Goal: Task Accomplishment & Management: Manage account settings

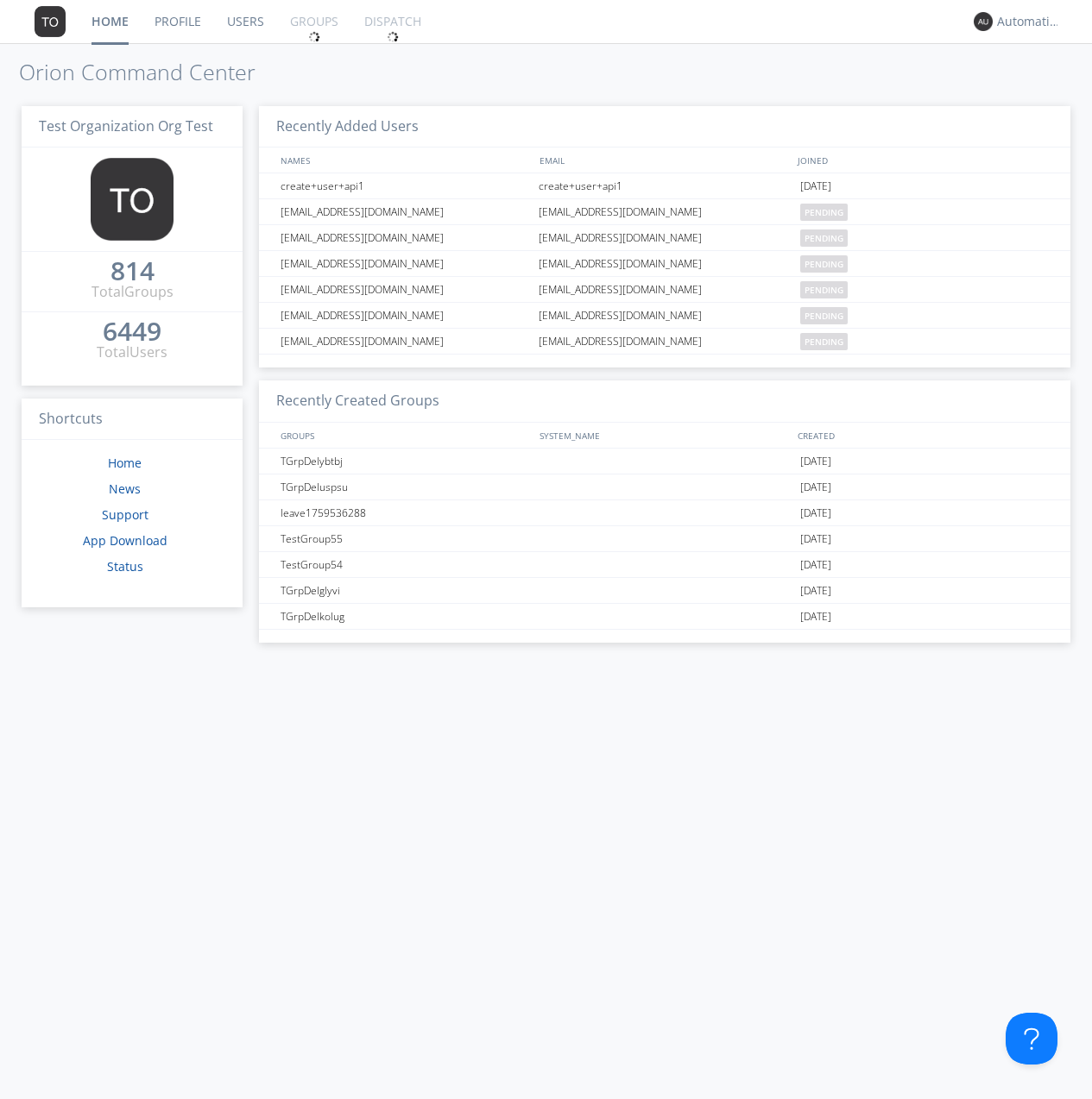
click at [313, 22] on link "Groups" at bounding box center [314, 22] width 75 height 43
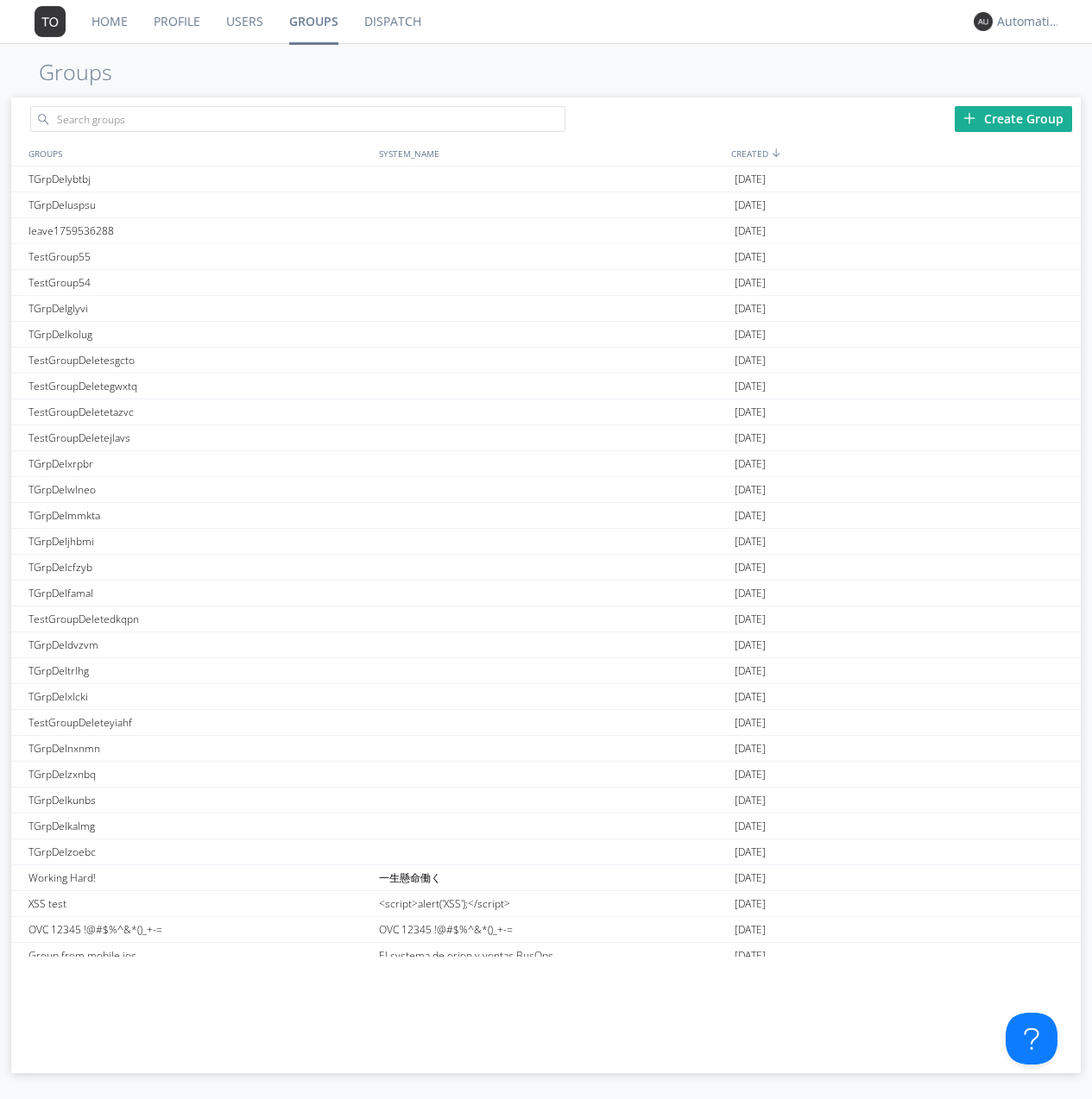
click at [1013, 119] on div "Create Group" at bounding box center [1013, 119] width 118 height 26
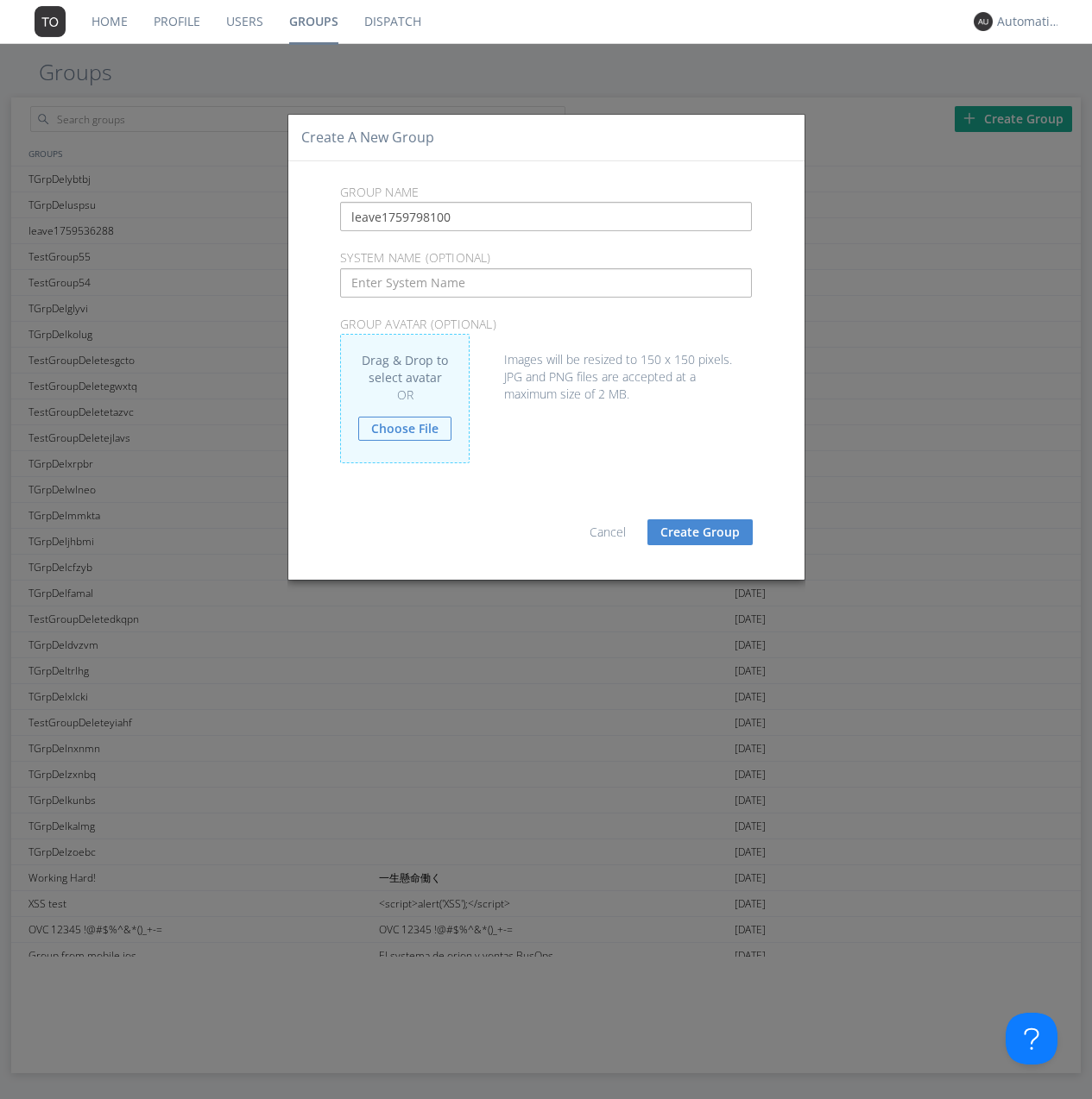
type input "leave1759798100"
click at [700, 532] on button "Create Group" at bounding box center [700, 532] width 105 height 26
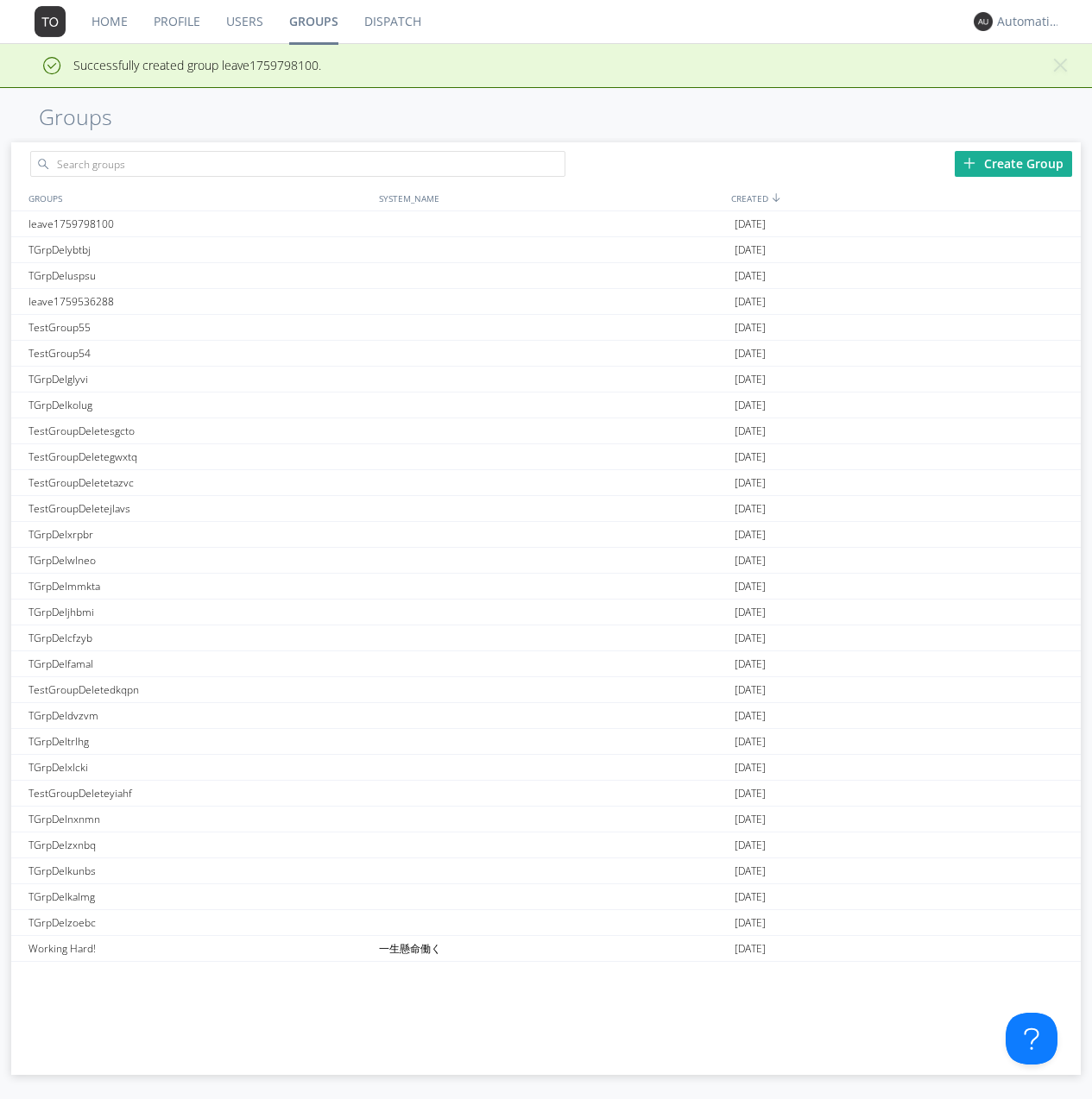
click at [313, 22] on link "Groups" at bounding box center [314, 22] width 75 height 43
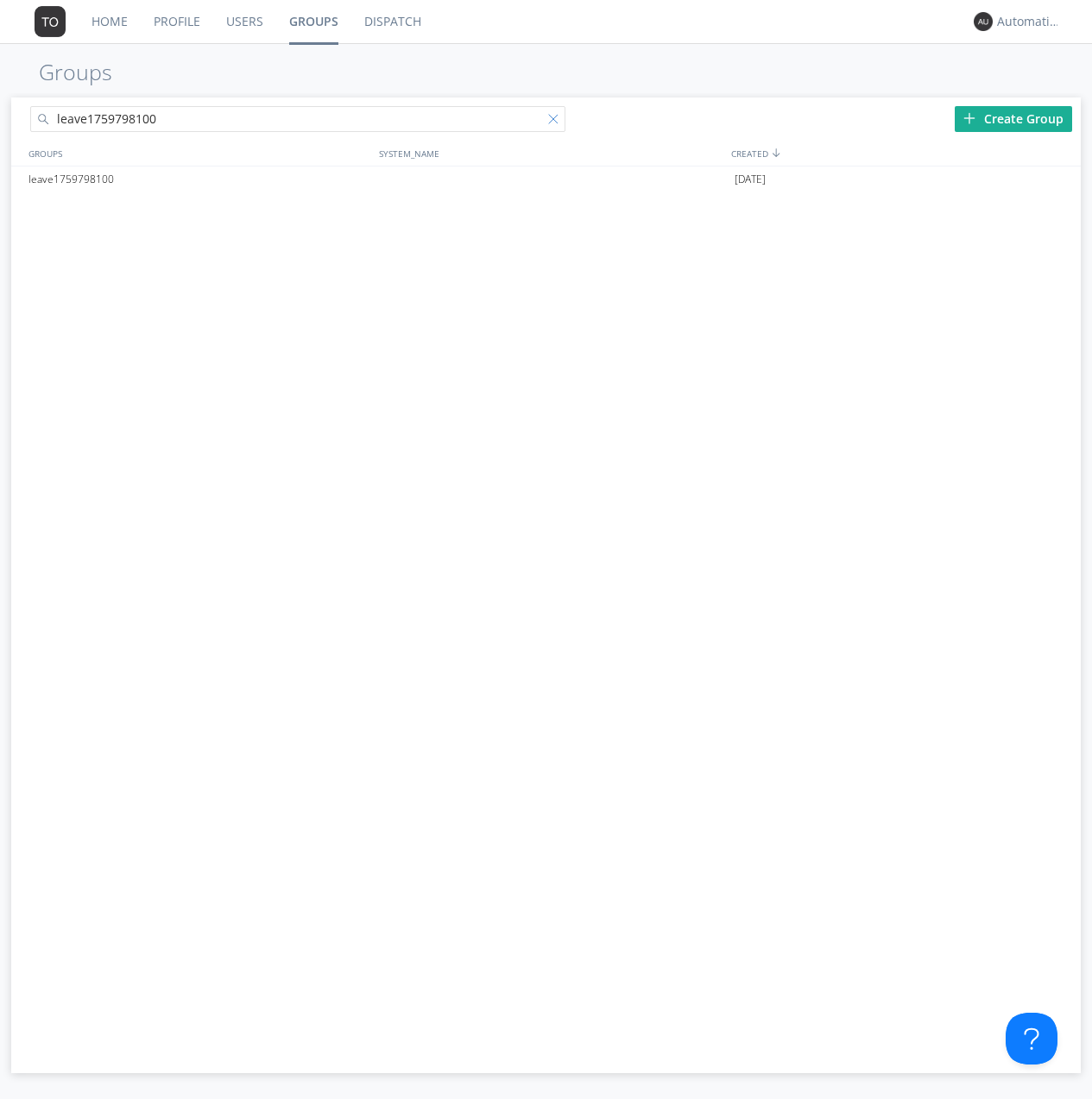
type input "leave1759798100"
click at [556, 122] on div at bounding box center [556, 122] width 17 height 17
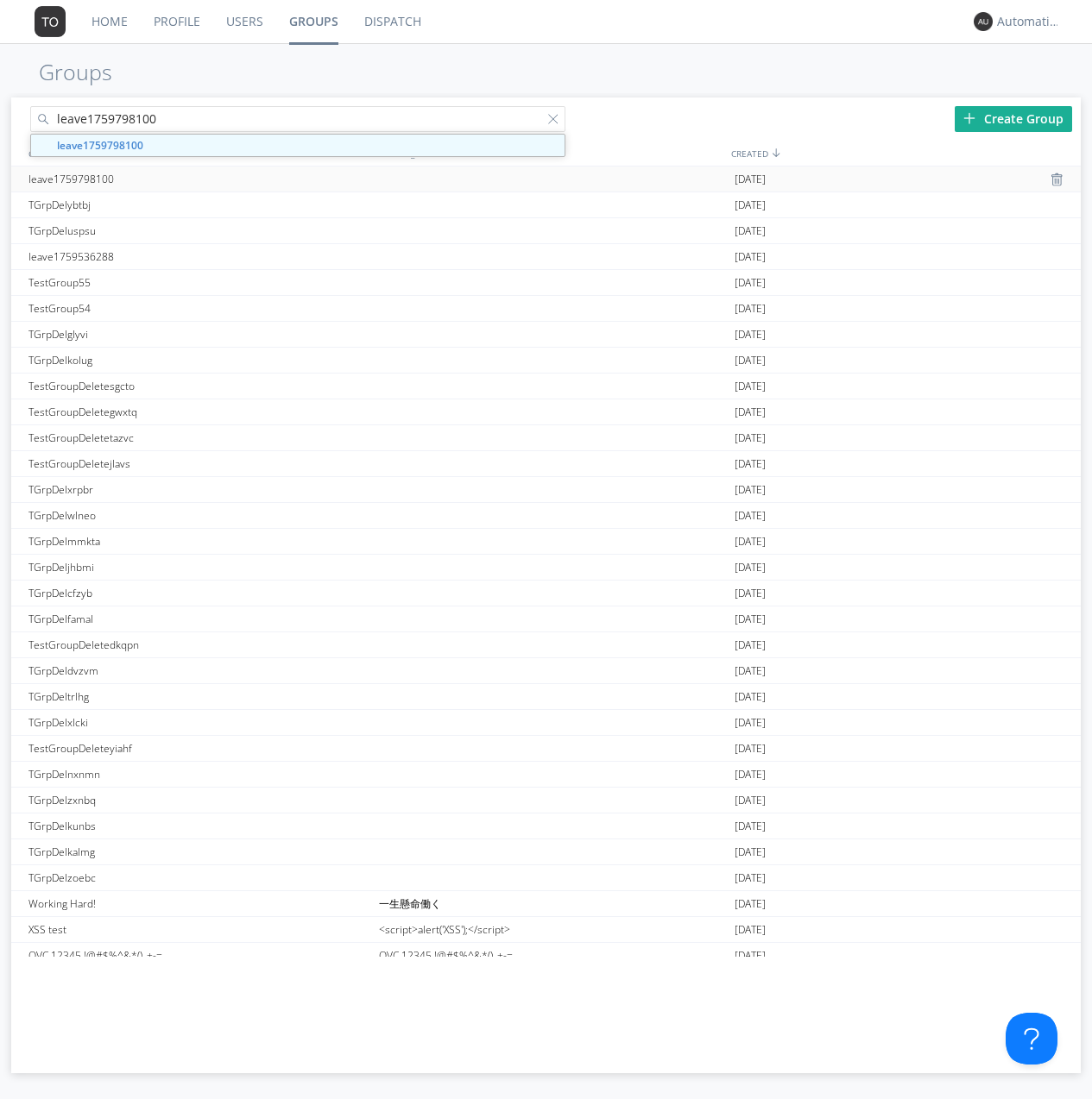
type input "leave1759798100"
click at [198, 179] on div "leave1759798100" at bounding box center [199, 179] width 350 height 25
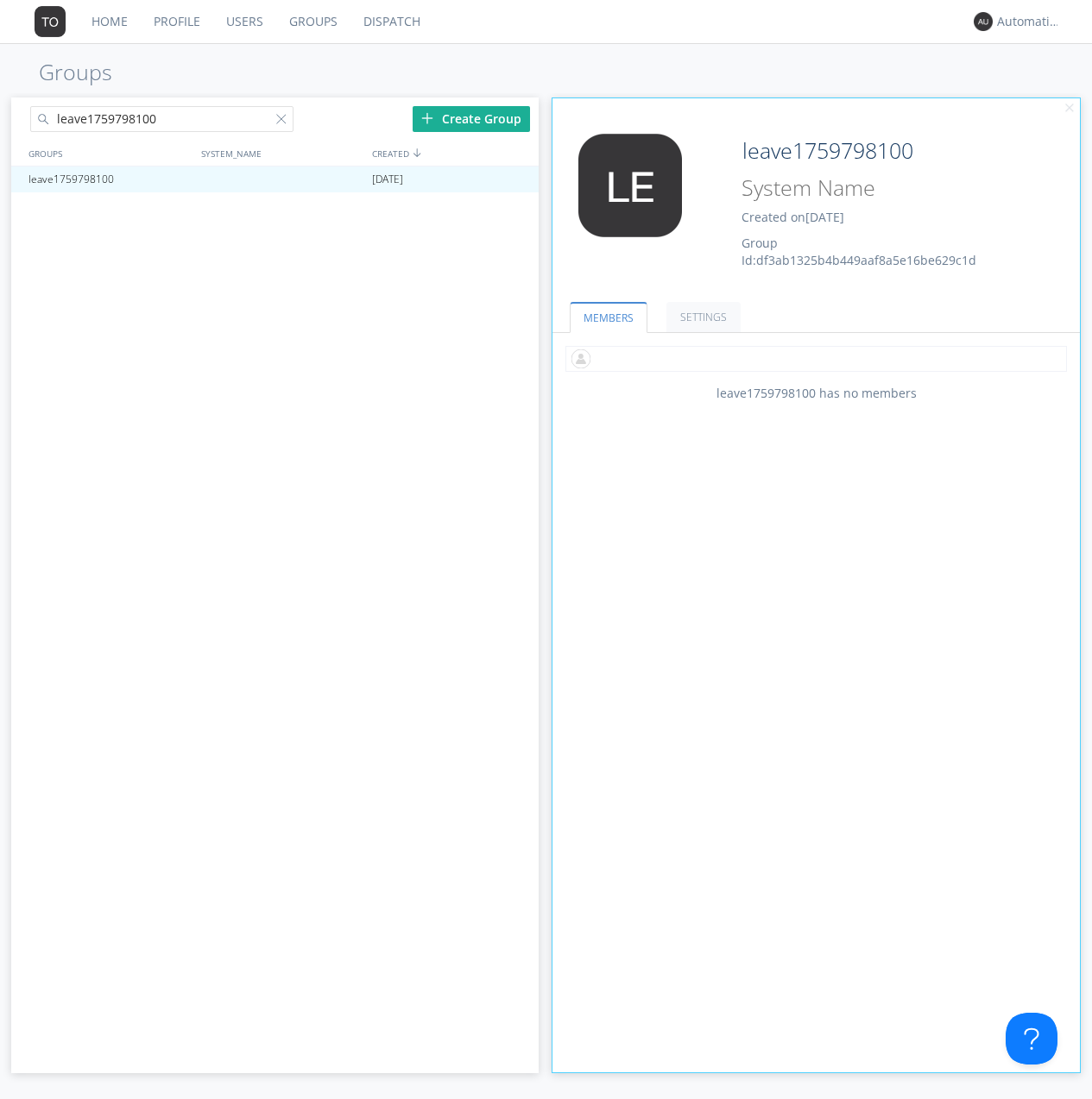
click at [815, 358] on input "text" at bounding box center [816, 358] width 501 height 26
type input "automation+0102"
click at [812, 358] on input "text" at bounding box center [816, 358] width 501 height 26
type input "automation+0103"
click at [812, 358] on input "text" at bounding box center [816, 358] width 501 height 26
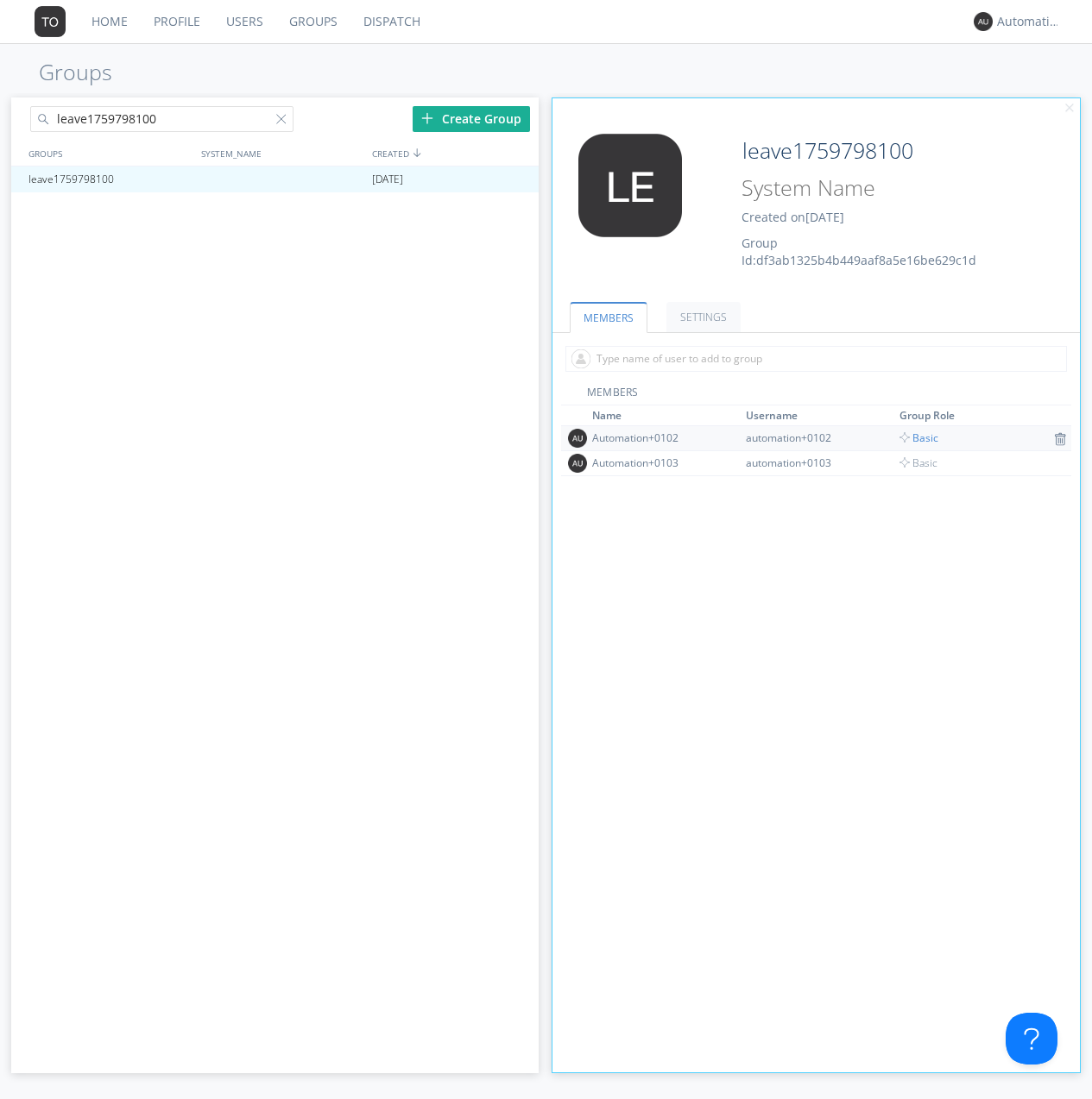
click at [913, 437] on span "Basic" at bounding box center [918, 438] width 39 height 14
click at [516, 180] on div at bounding box center [516, 179] width 17 height 13
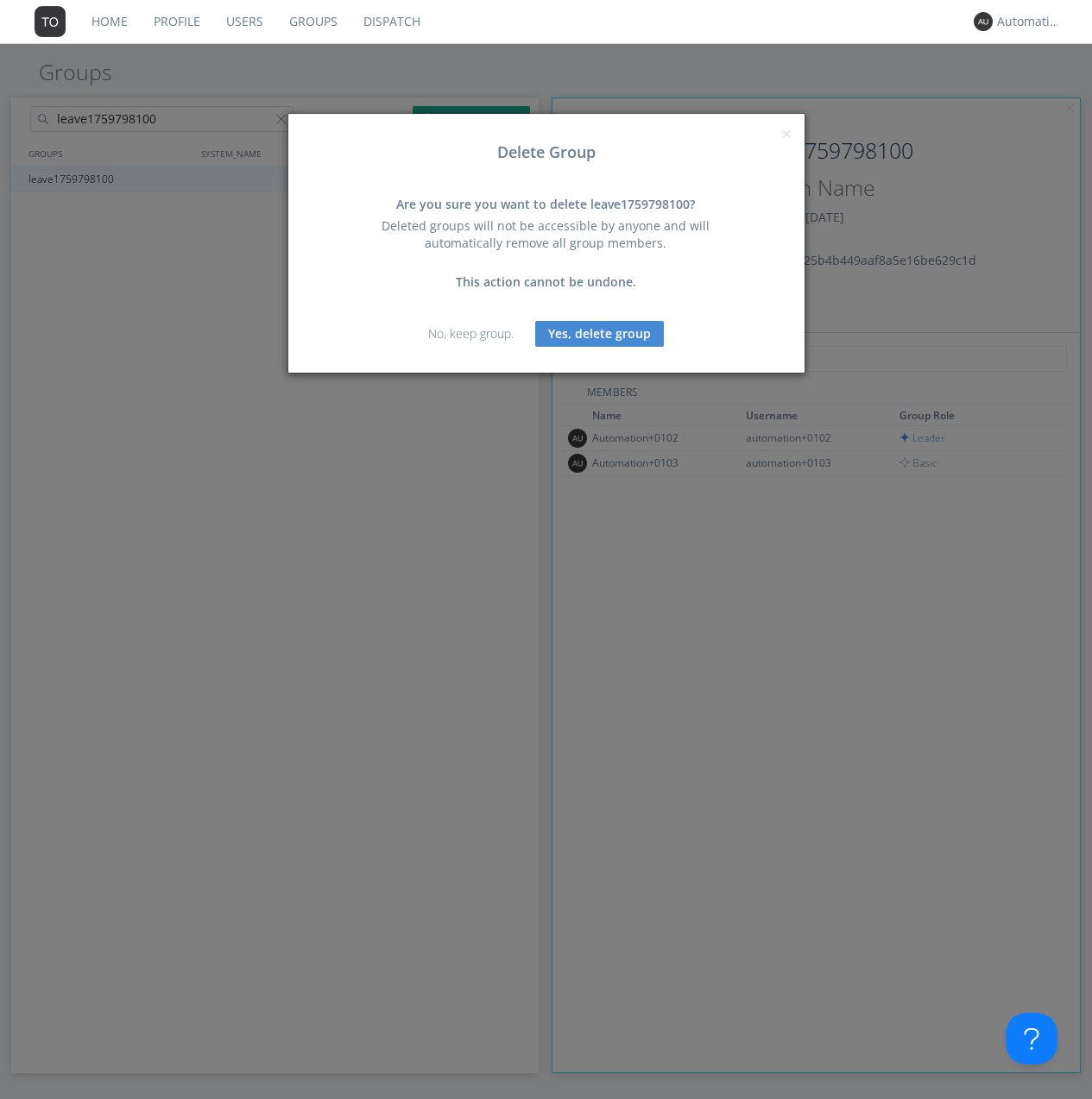
click at [599, 333] on button "Yes, delete group" at bounding box center [599, 334] width 128 height 26
